Goal: Task Accomplishment & Management: Manage account settings

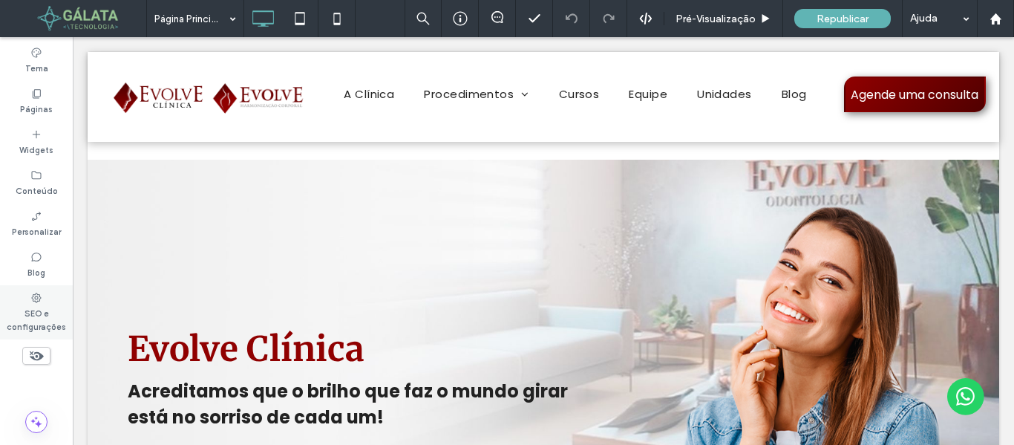
click at [38, 313] on label "SEO e configurações" at bounding box center [36, 319] width 73 height 30
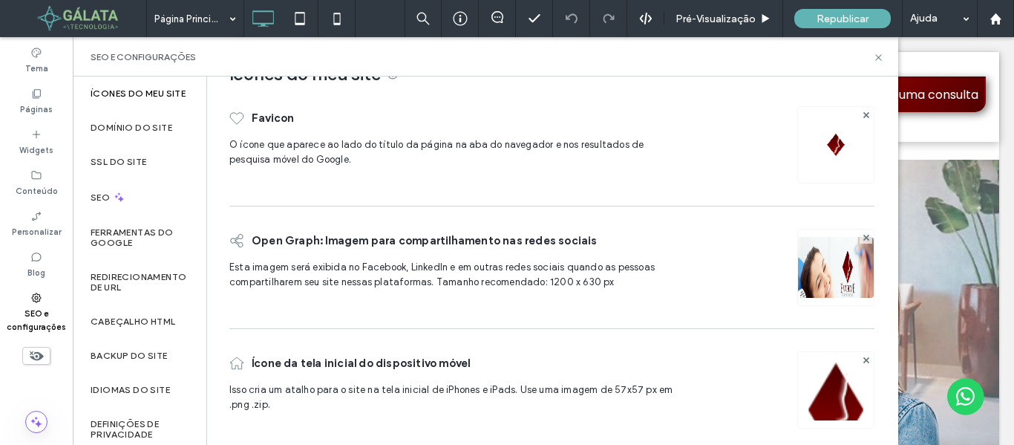
scroll to position [53, 0]
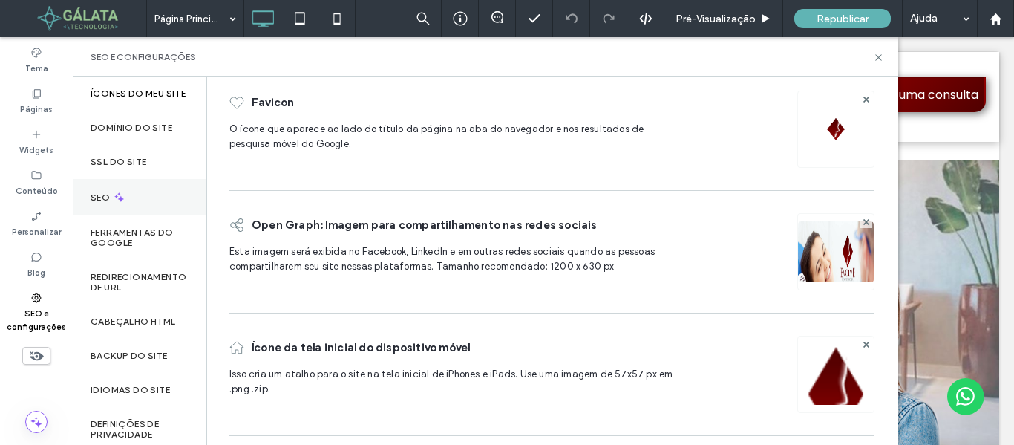
click at [130, 201] on div "SEO" at bounding box center [140, 197] width 134 height 36
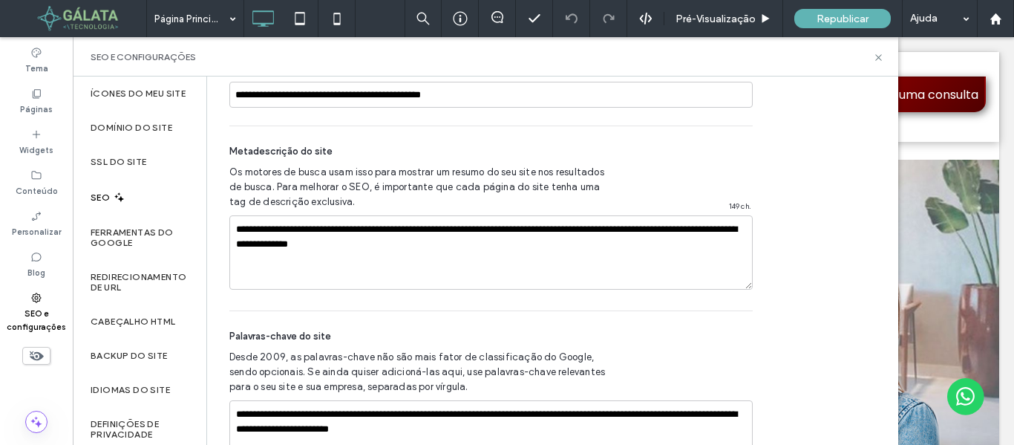
scroll to position [817, 0]
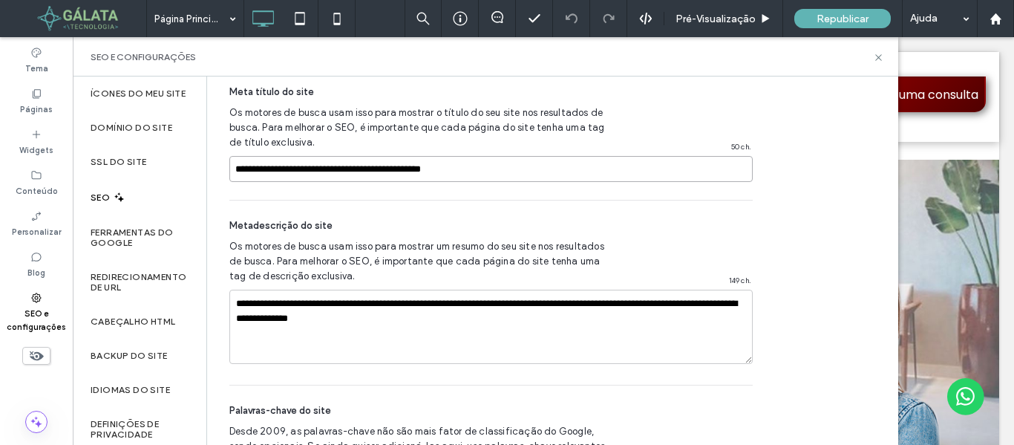
drag, startPoint x: 394, startPoint y: 166, endPoint x: 215, endPoint y: 169, distance: 179.7
drag, startPoint x: 402, startPoint y: 164, endPoint x: 471, endPoint y: 169, distance: 69.2
click at [471, 169] on input "**********" at bounding box center [490, 169] width 523 height 26
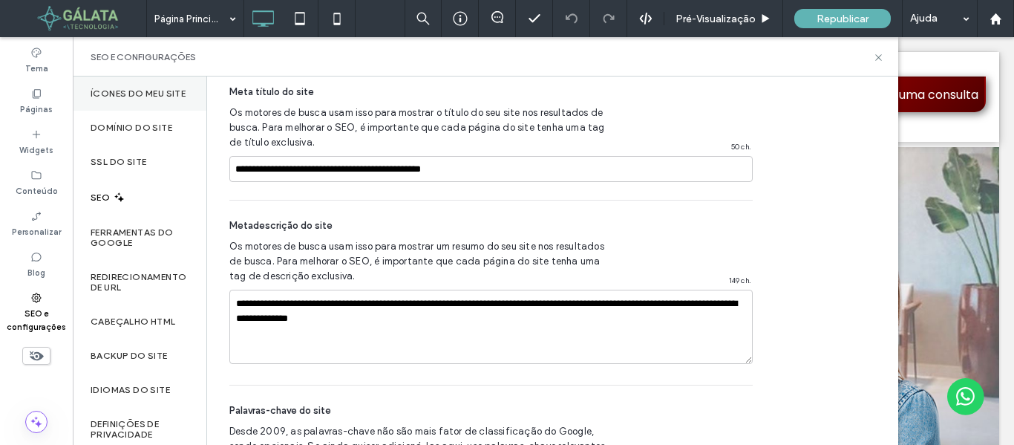
click at [127, 99] on label "Ícones do meu site" at bounding box center [138, 93] width 95 height 10
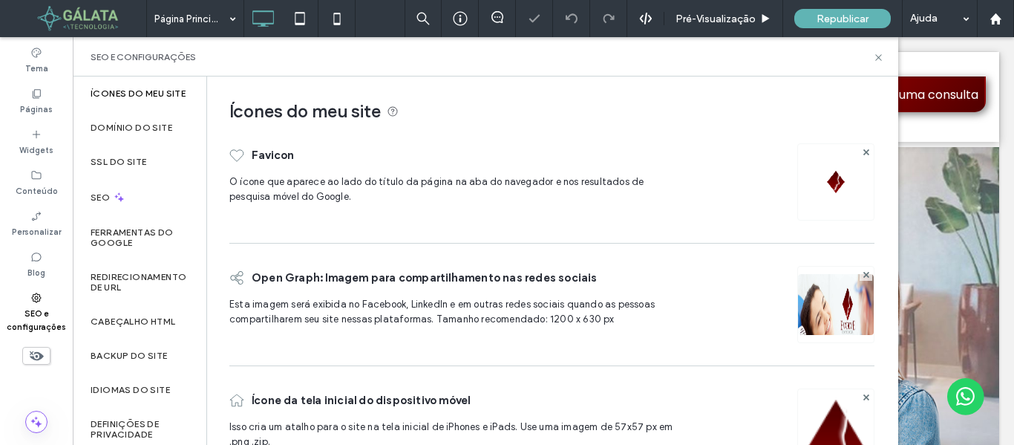
click at [829, 184] on img at bounding box center [836, 182] width 24 height 24
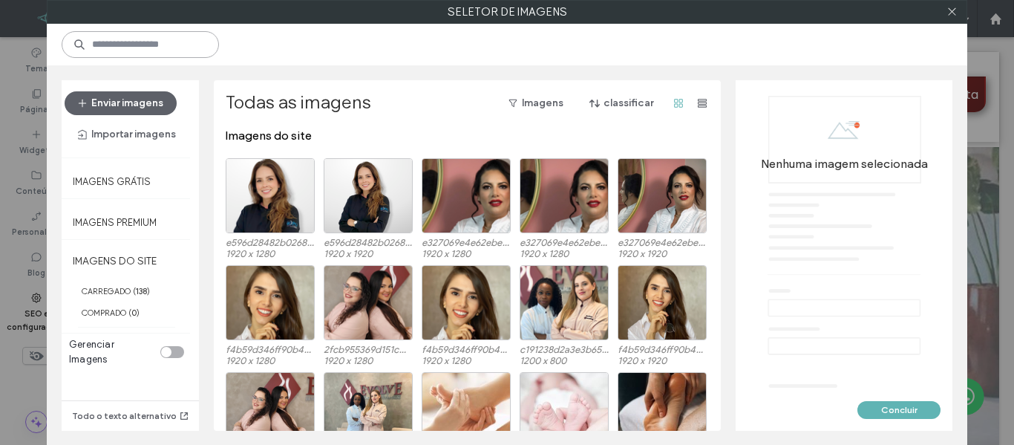
click at [151, 39] on input at bounding box center [140, 44] width 157 height 27
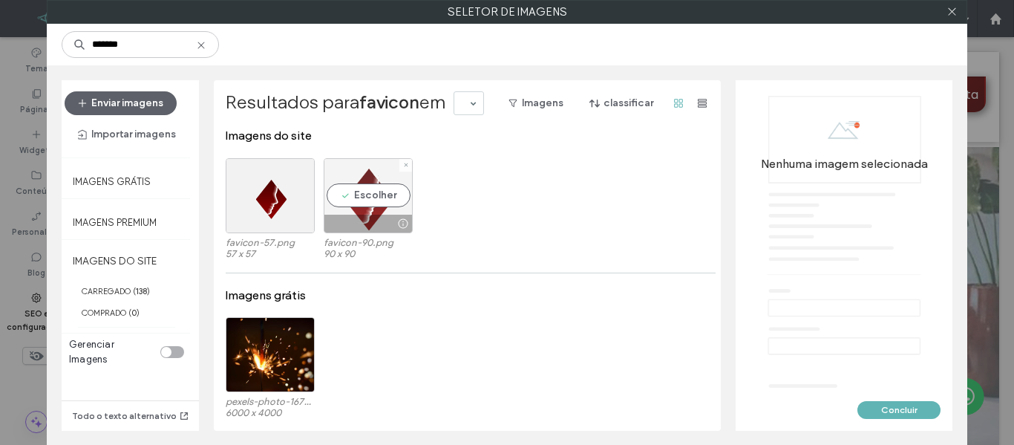
click at [368, 199] on div "Escolher" at bounding box center [368, 195] width 89 height 75
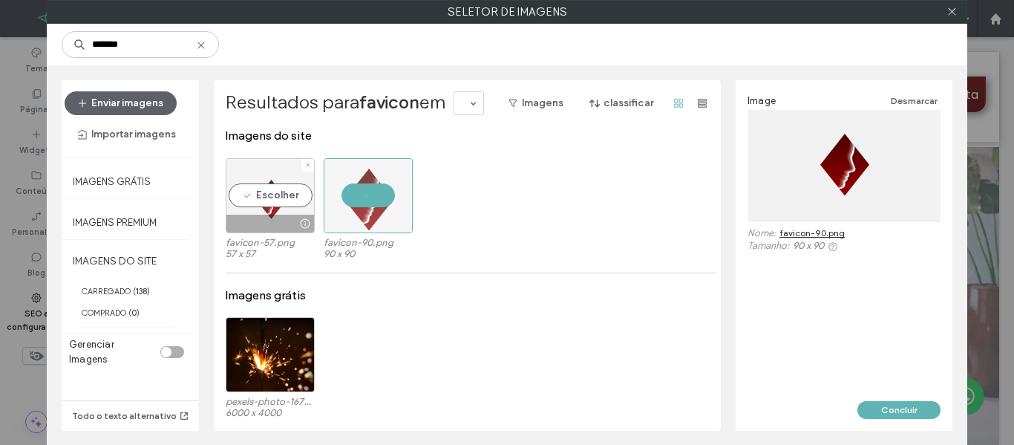
click at [274, 200] on div "Escolher" at bounding box center [270, 195] width 89 height 75
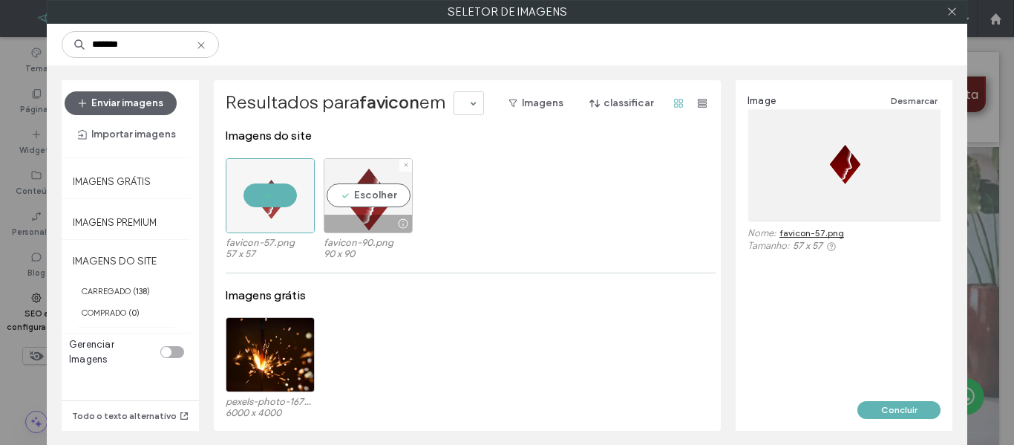
click at [360, 202] on div "Escolher" at bounding box center [368, 195] width 89 height 75
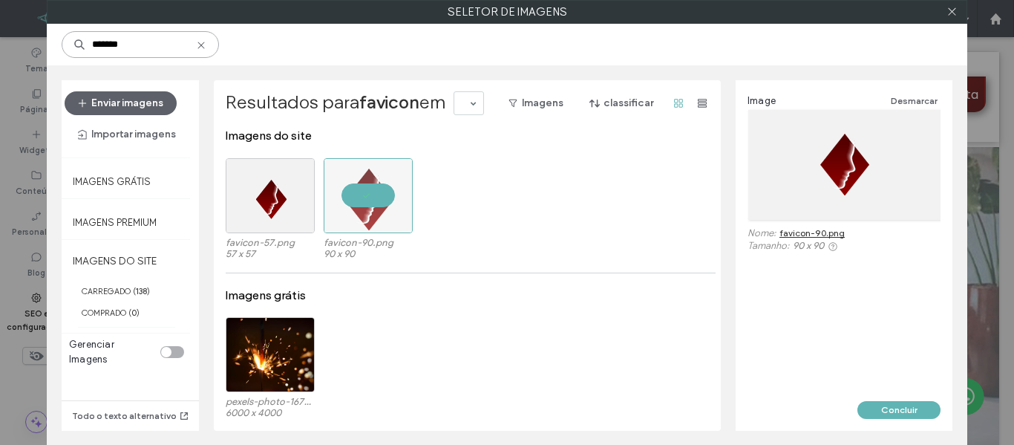
click at [139, 44] on input "*******" at bounding box center [140, 44] width 157 height 27
type input "****"
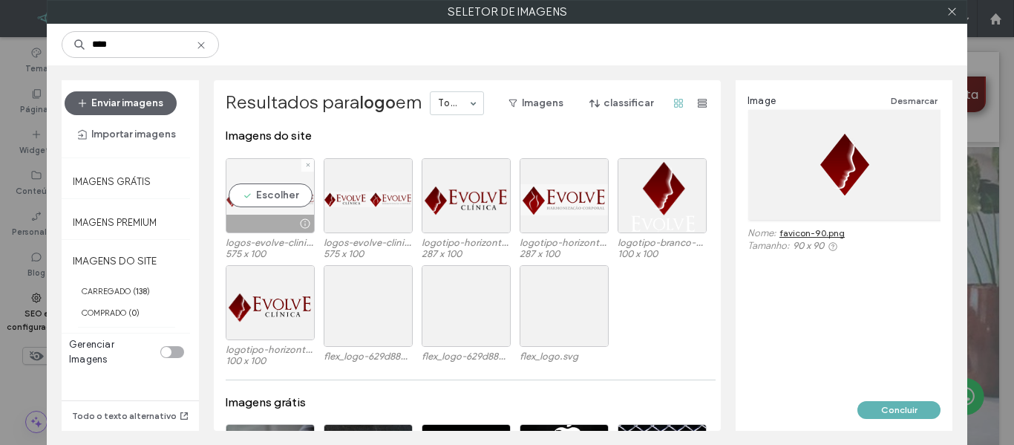
click at [275, 211] on div "Escolher" at bounding box center [270, 195] width 89 height 75
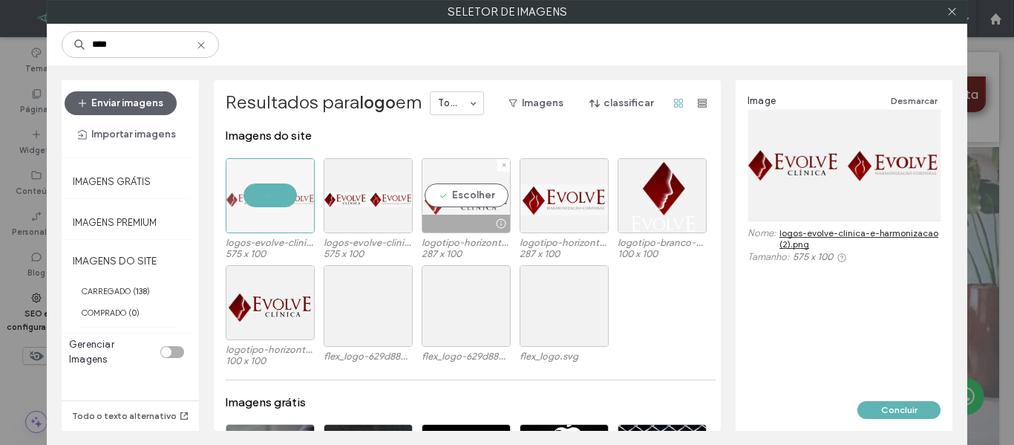
click at [451, 211] on div "Escolher" at bounding box center [466, 195] width 89 height 75
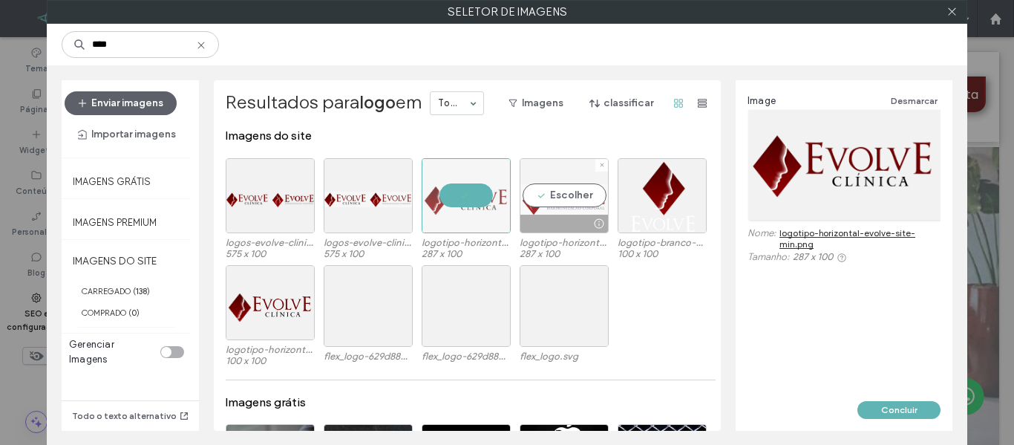
click at [539, 220] on div at bounding box center [564, 224] width 88 height 18
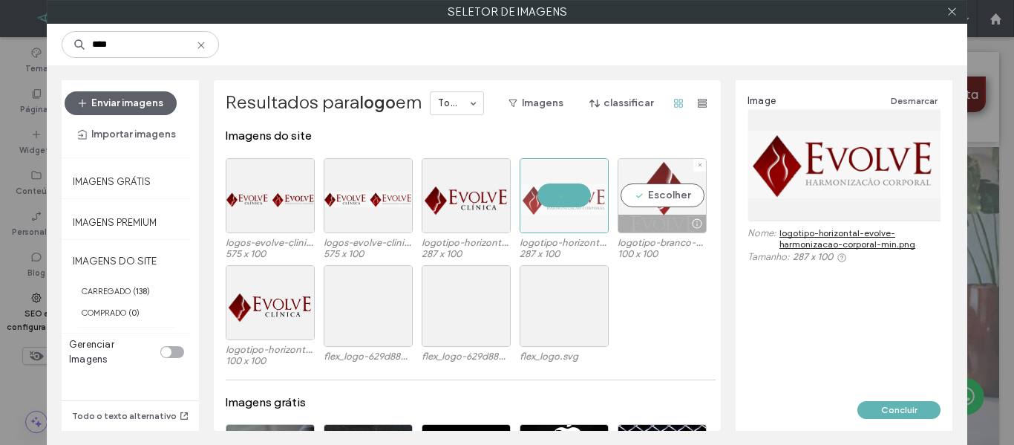
click at [639, 212] on div "Escolher" at bounding box center [662, 195] width 89 height 75
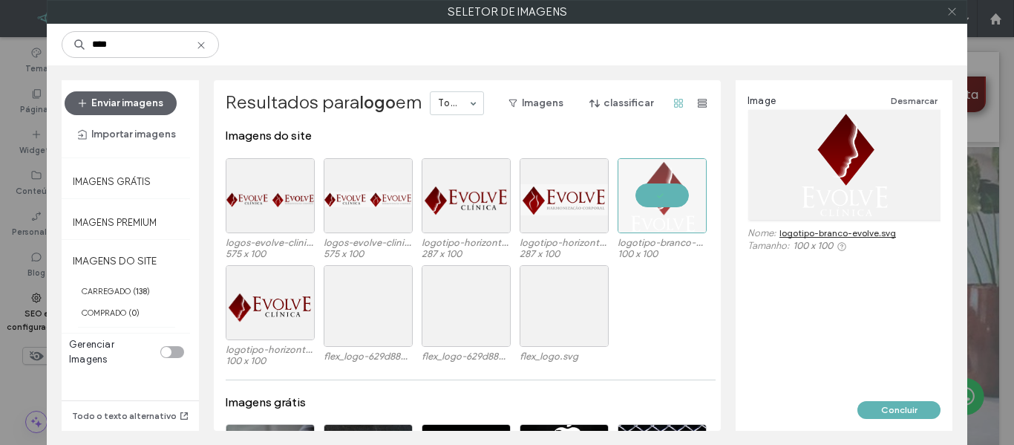
click at [956, 14] on icon at bounding box center [952, 11] width 11 height 11
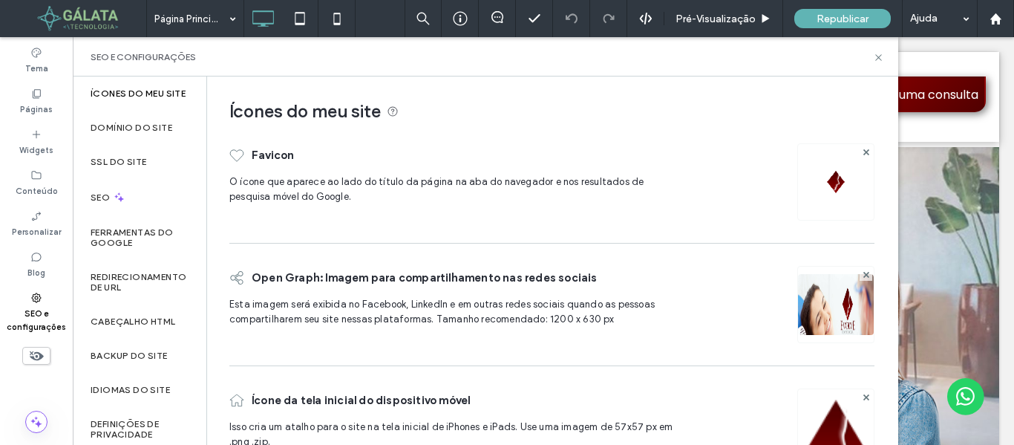
click at [826, 310] on img at bounding box center [836, 324] width 76 height 101
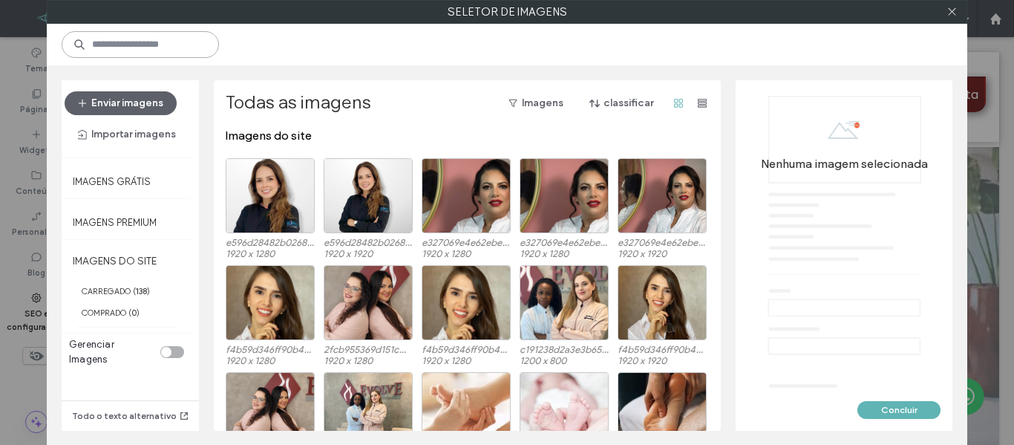
click at [110, 40] on input at bounding box center [140, 44] width 157 height 27
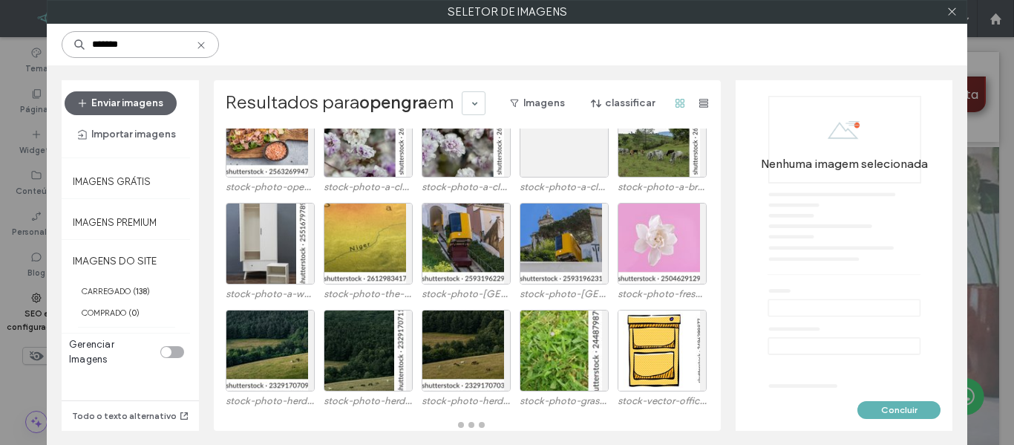
scroll to position [169, 0]
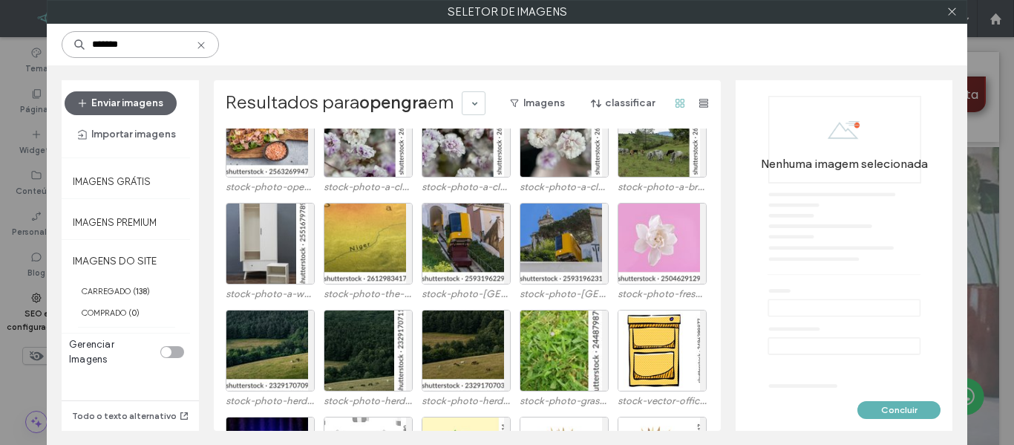
type input "*******"
click at [203, 48] on icon at bounding box center [201, 45] width 12 height 12
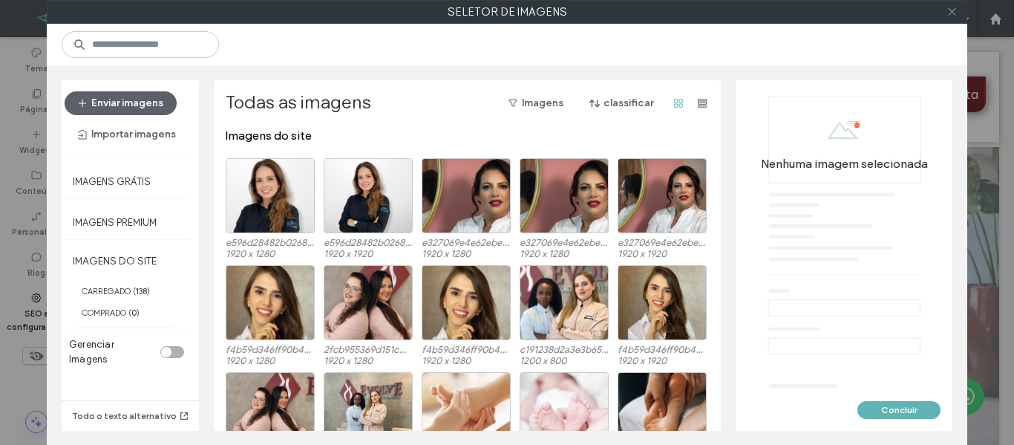
click at [953, 16] on icon at bounding box center [952, 11] width 11 height 11
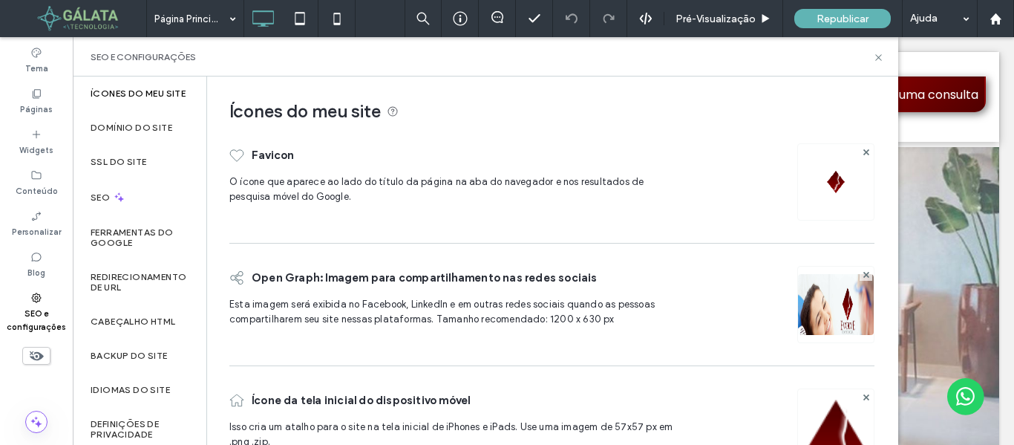
click at [837, 315] on img at bounding box center [836, 324] width 76 height 101
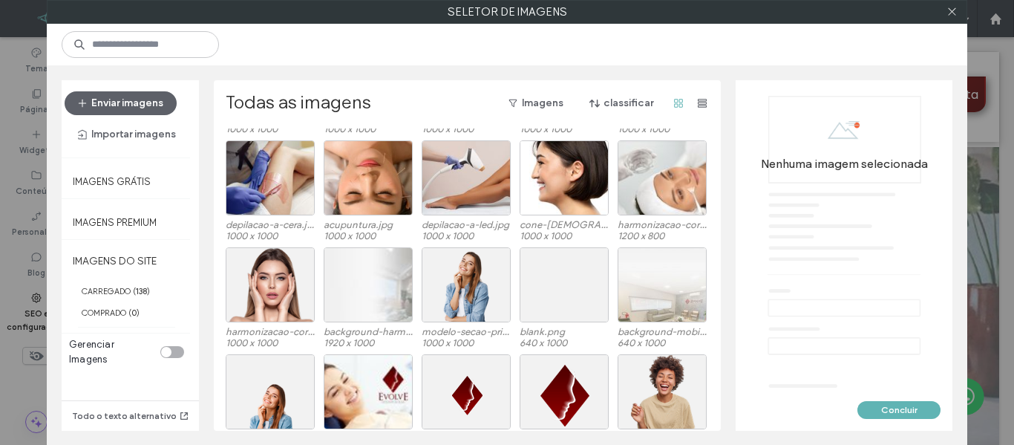
scroll to position [1447, 0]
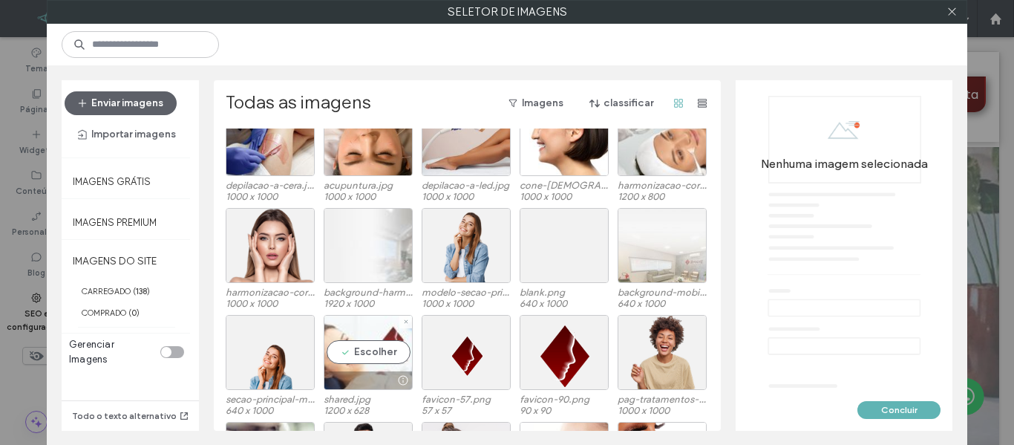
click at [376, 351] on div "Escolher" at bounding box center [368, 352] width 89 height 75
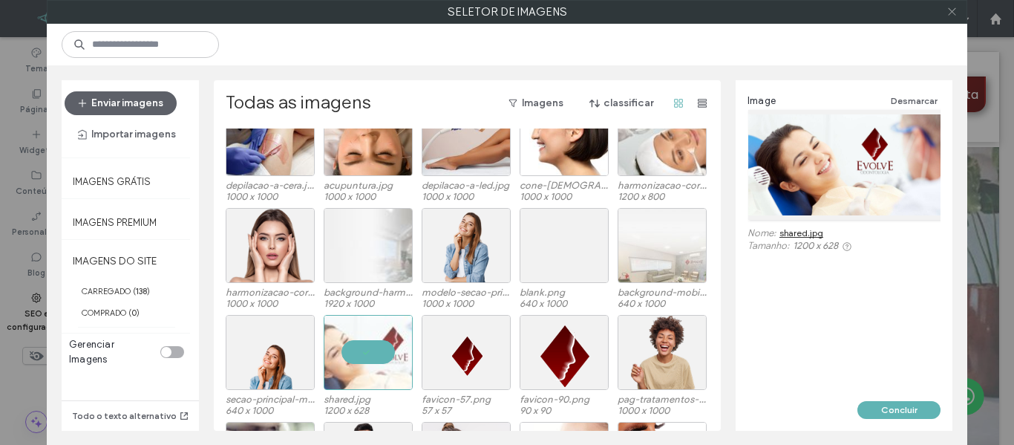
click at [948, 8] on use at bounding box center [951, 11] width 7 height 7
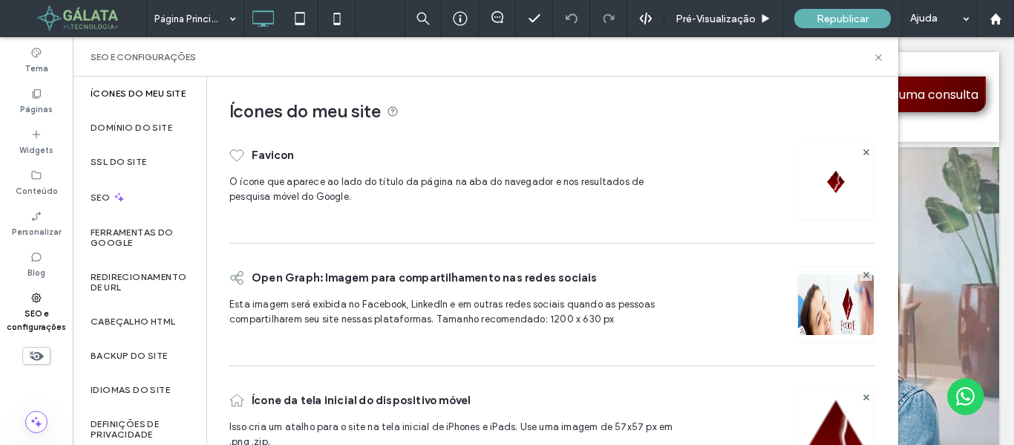
click at [820, 312] on img at bounding box center [836, 324] width 76 height 101
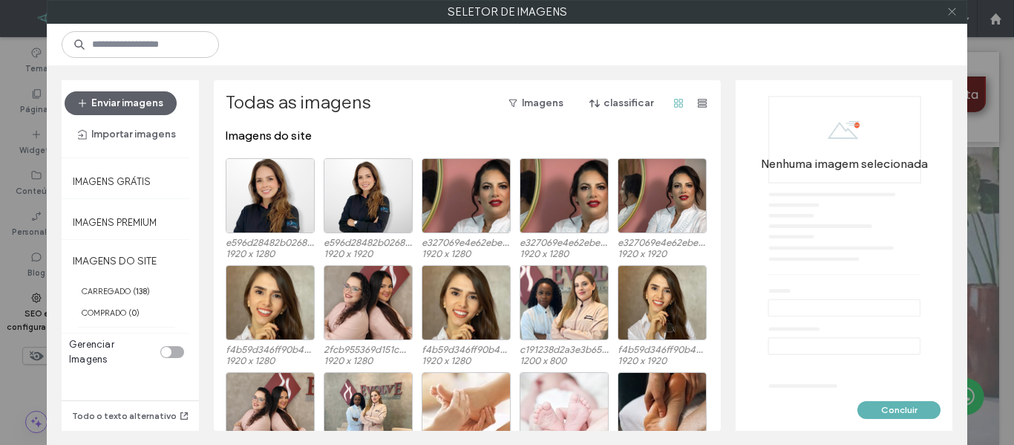
click at [950, 13] on icon at bounding box center [952, 11] width 11 height 11
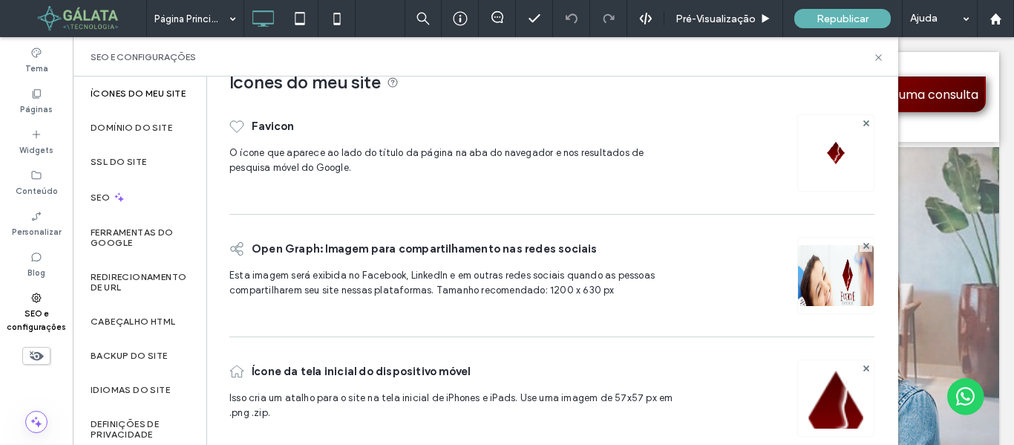
scroll to position [53, 0]
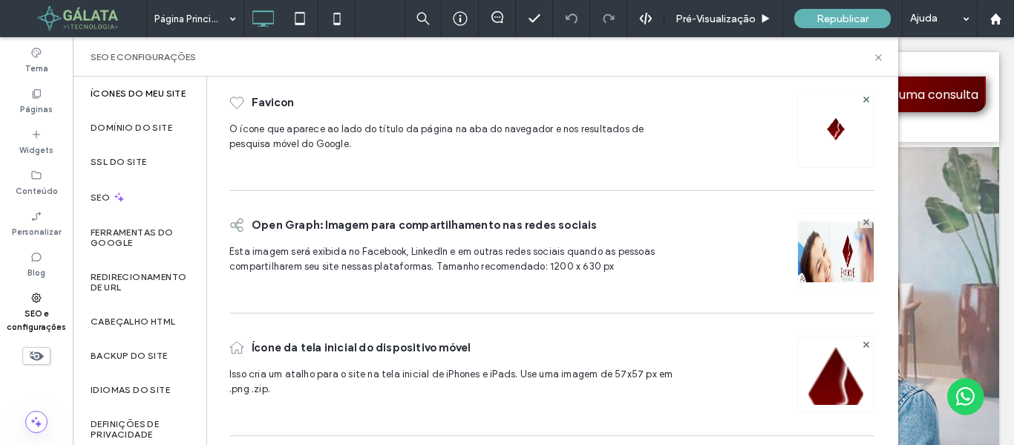
click at [826, 379] on img at bounding box center [836, 394] width 76 height 101
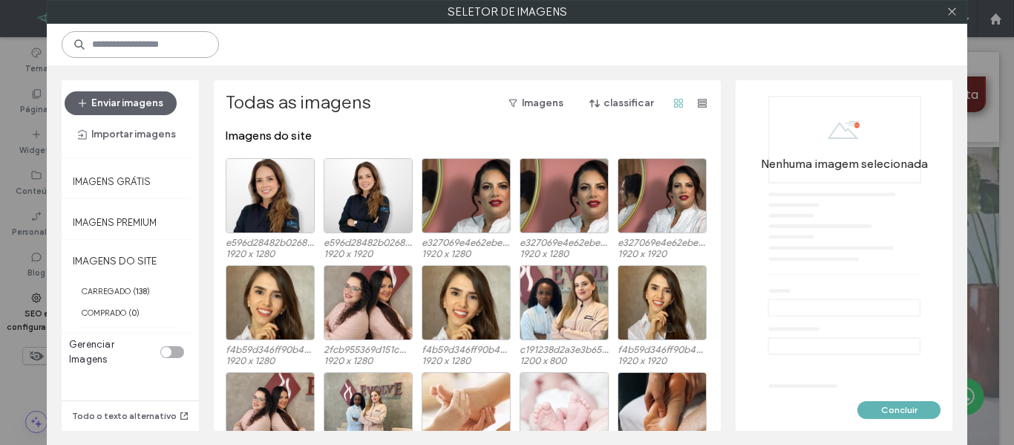
click at [143, 37] on input at bounding box center [140, 44] width 157 height 27
type input "****"
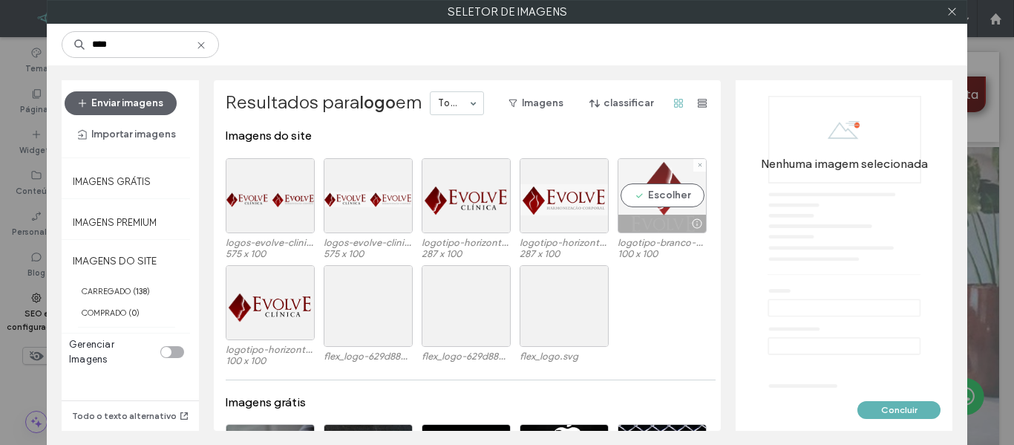
click at [657, 206] on div "Escolher" at bounding box center [662, 195] width 89 height 75
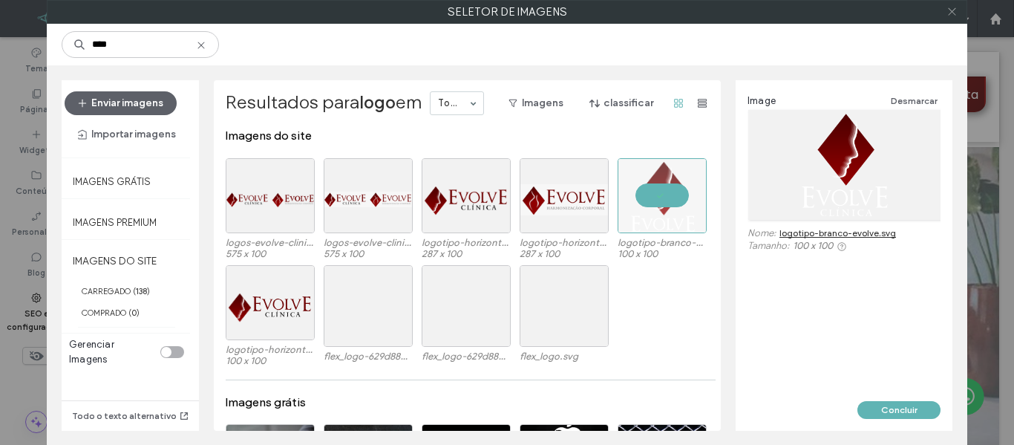
click at [951, 16] on icon at bounding box center [952, 11] width 11 height 11
